Goal: Check status

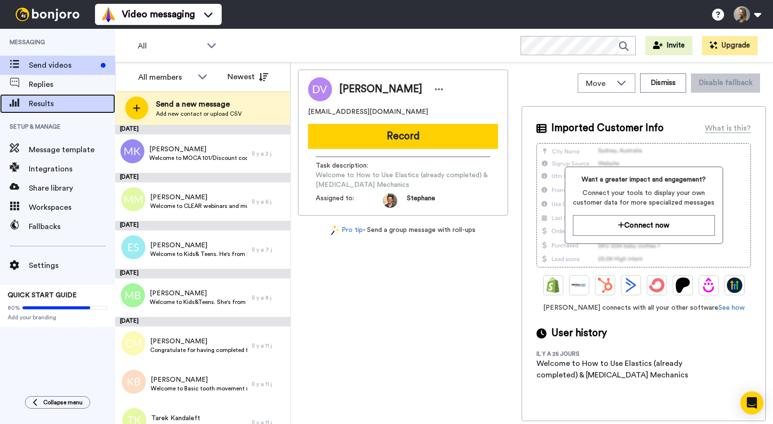
click at [65, 95] on div "Results" at bounding box center [57, 103] width 115 height 19
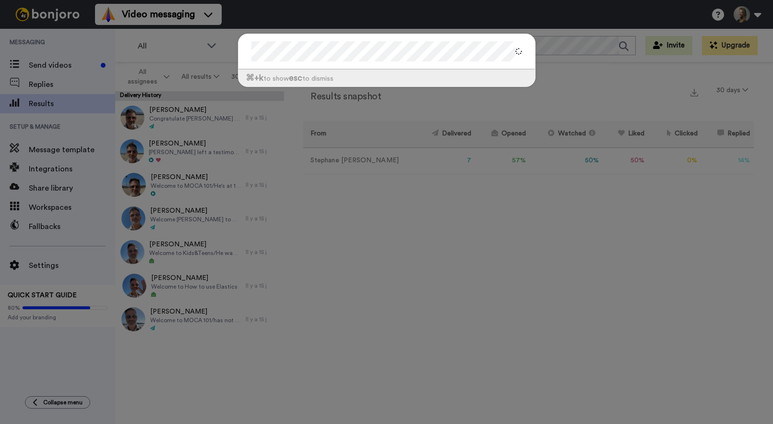
click at [205, 124] on div "⌘ +k to show esc to dismiss" at bounding box center [386, 212] width 773 height 424
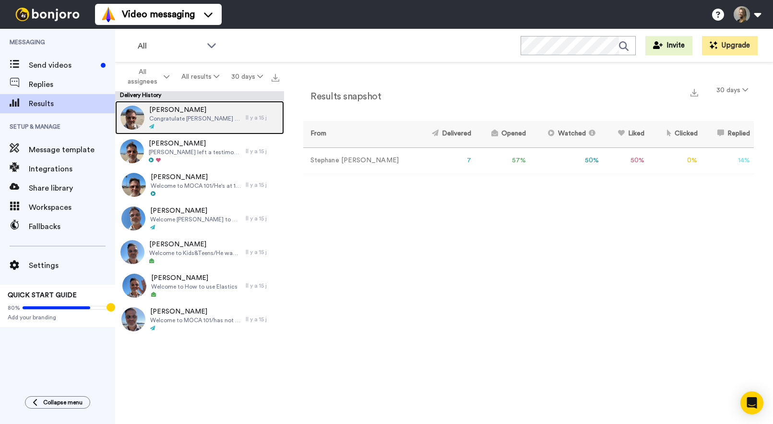
click at [205, 124] on div at bounding box center [195, 126] width 92 height 7
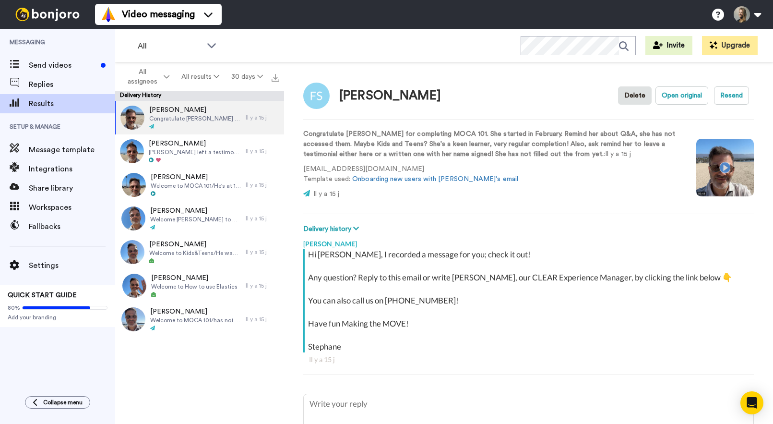
type textarea "x"
